Goal: Check status: Check status

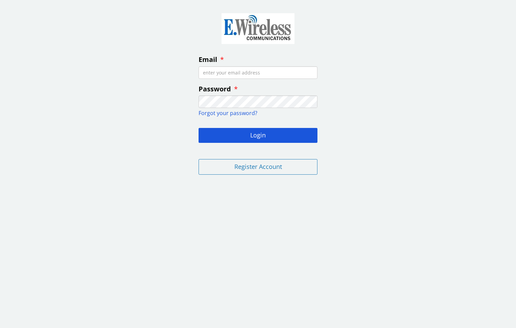
type input "[EMAIL_ADDRESS][DOMAIN_NAME]"
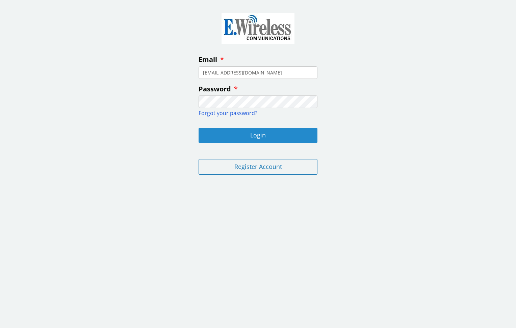
click at [240, 132] on button "Login" at bounding box center [258, 135] width 119 height 15
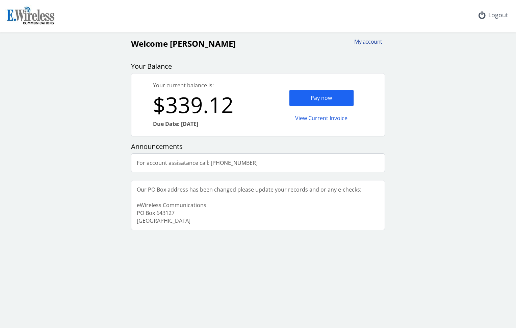
click at [369, 41] on div "My account" at bounding box center [366, 42] width 32 height 8
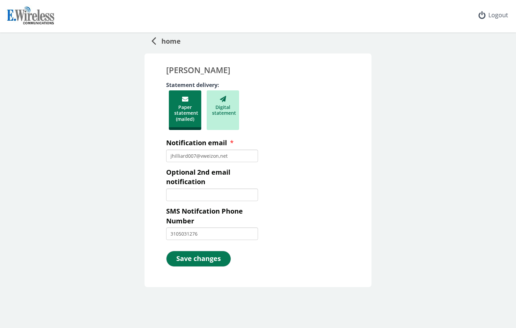
click at [169, 40] on span "home" at bounding box center [168, 40] width 25 height 13
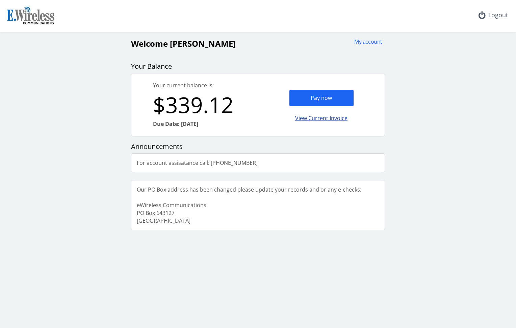
click at [318, 117] on div "View Current Invoice" at bounding box center [321, 118] width 65 height 16
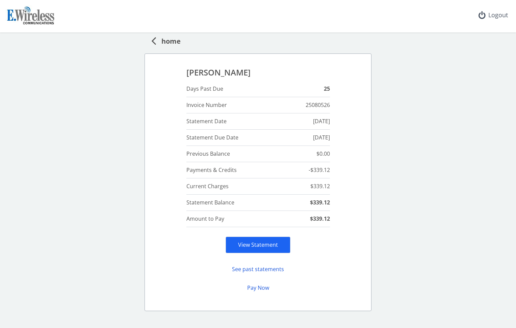
click at [260, 268] on button "See past statements" at bounding box center [258, 268] width 65 height 13
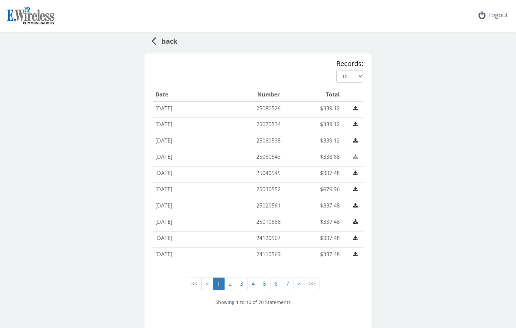
click at [356, 155] on icon at bounding box center [355, 156] width 5 height 5
click at [356, 139] on icon at bounding box center [355, 140] width 5 height 5
click at [355, 122] on icon at bounding box center [355, 123] width 5 height 5
click at [356, 107] on icon at bounding box center [355, 107] width 5 height 5
